Goal: Navigation & Orientation: Understand site structure

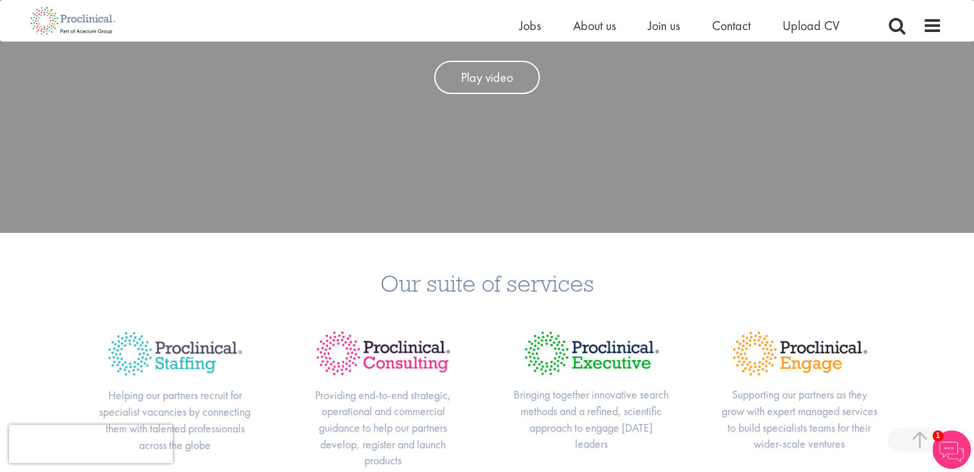
scroll to position [272, 0]
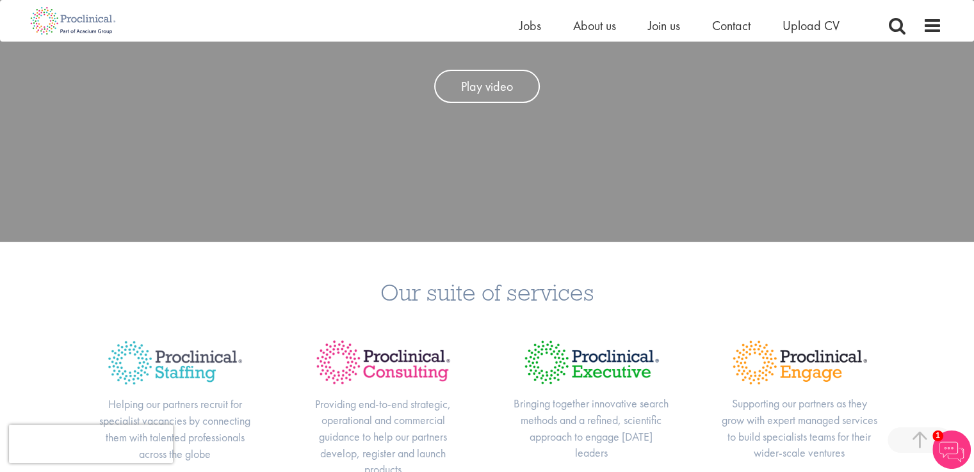
drag, startPoint x: 972, startPoint y: 76, endPoint x: 975, endPoint y: 47, distance: 29.0
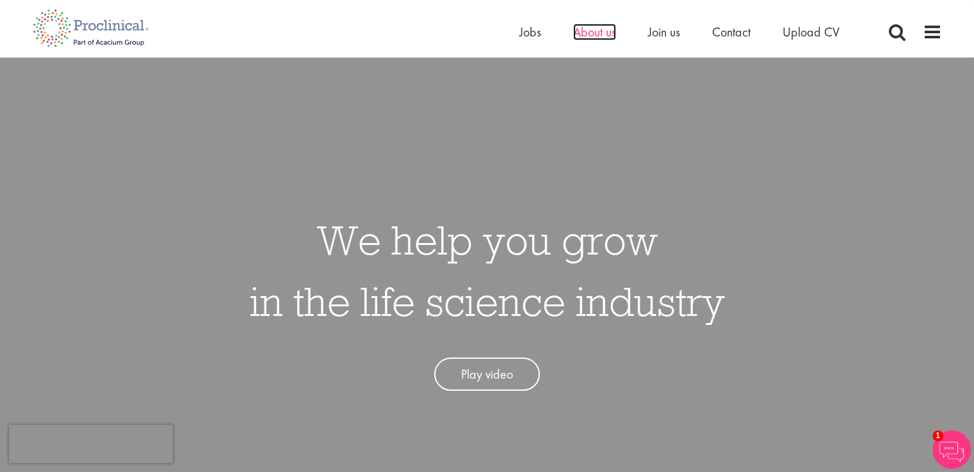
click at [604, 30] on span "About us" at bounding box center [594, 32] width 43 height 17
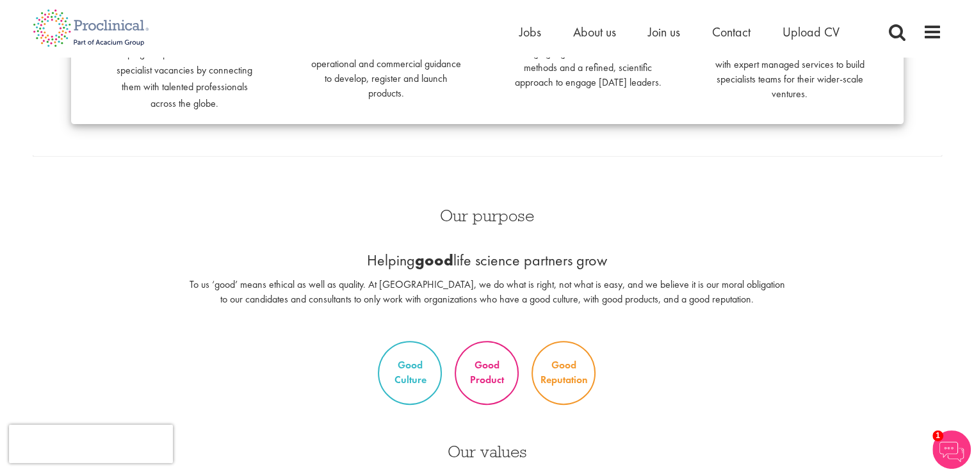
scroll to position [453, 0]
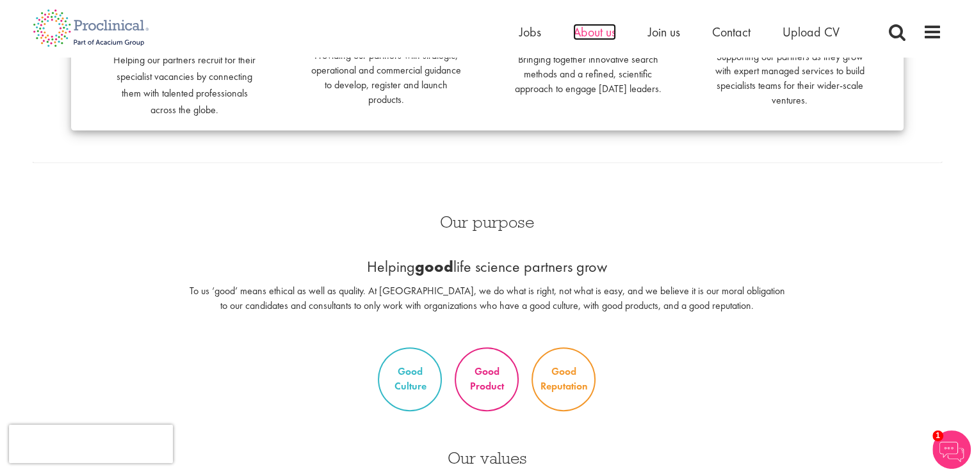
click at [586, 35] on span "About us" at bounding box center [594, 32] width 43 height 17
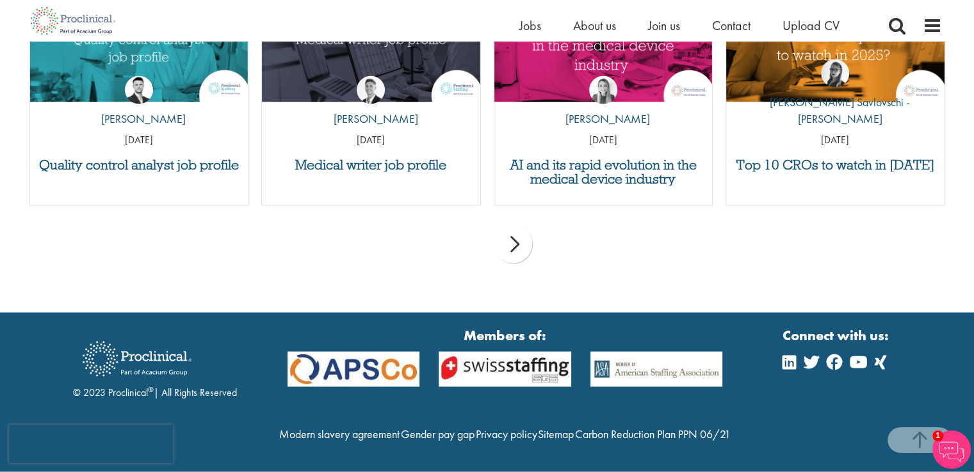
scroll to position [2475, 0]
